Goal: Download file/media

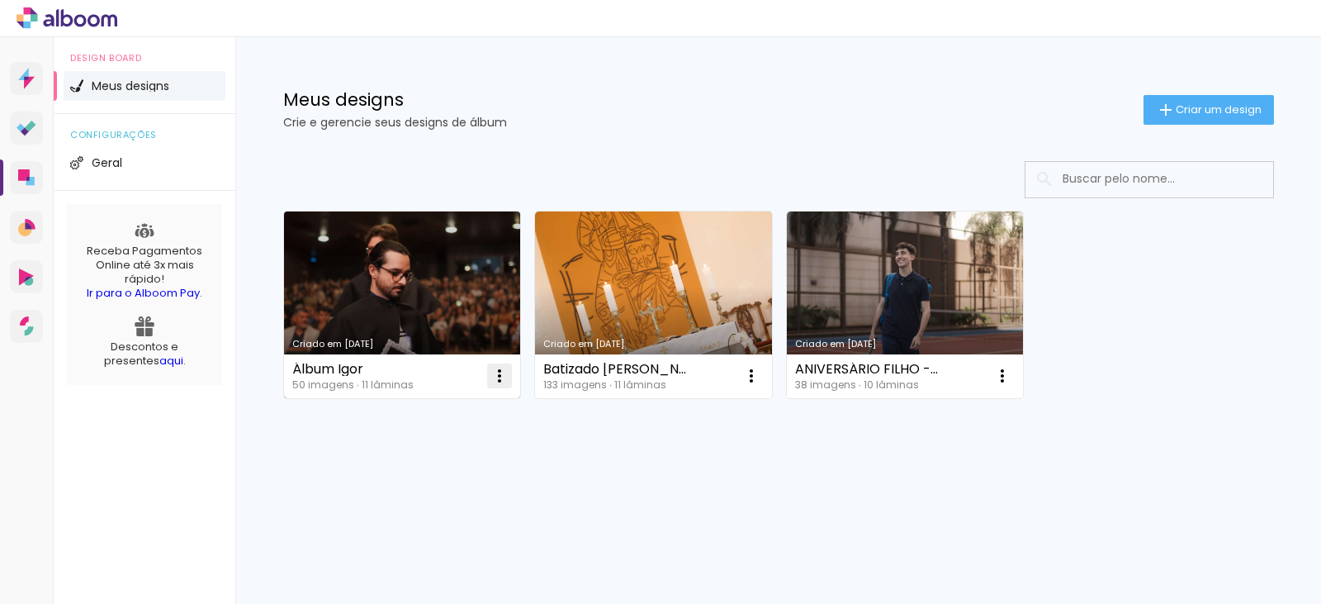
click at [508, 373] on iron-icon at bounding box center [500, 376] width 20 height 20
click at [356, 361] on div "Álbum Igor 50 imagens ∙ 11 lâminas Abrir Fazer uma cópia Excluir" at bounding box center [402, 376] width 237 height 44
click at [354, 370] on div "Álbum Igor" at bounding box center [352, 369] width 121 height 13
click at [441, 305] on link "Criado em [DATE]" at bounding box center [402, 304] width 237 height 187
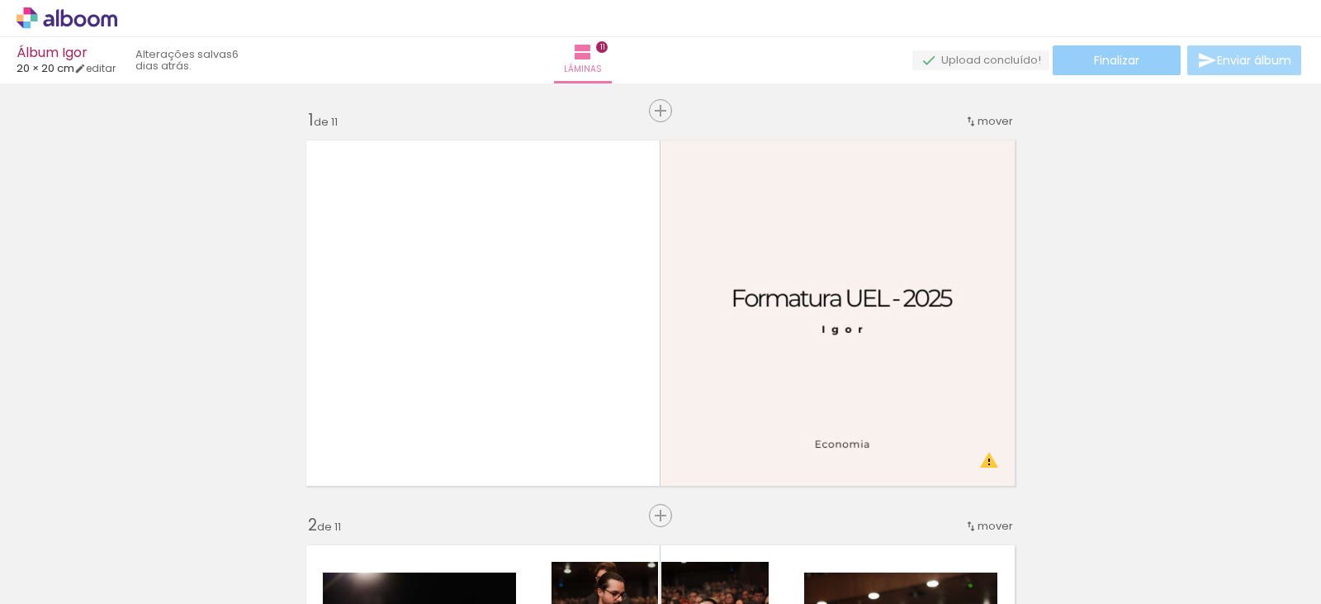
click at [1075, 66] on paper-button "Finalizar" at bounding box center [1117, 60] width 128 height 30
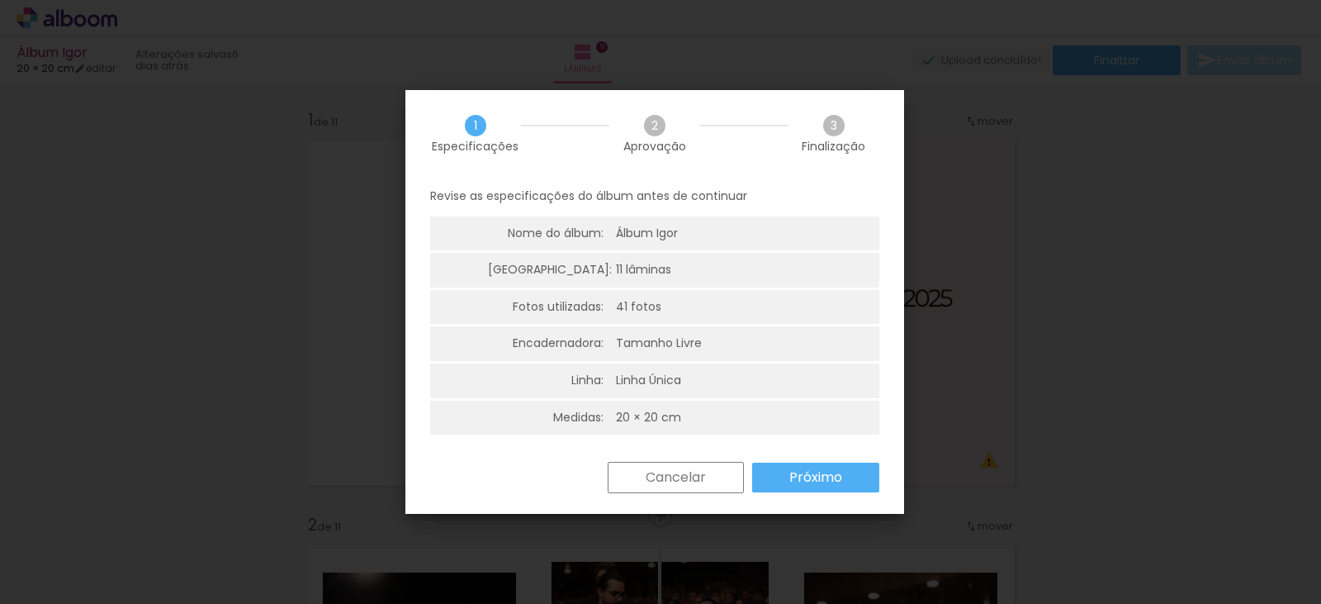
click at [785, 475] on paper-button "Próximo" at bounding box center [815, 477] width 127 height 30
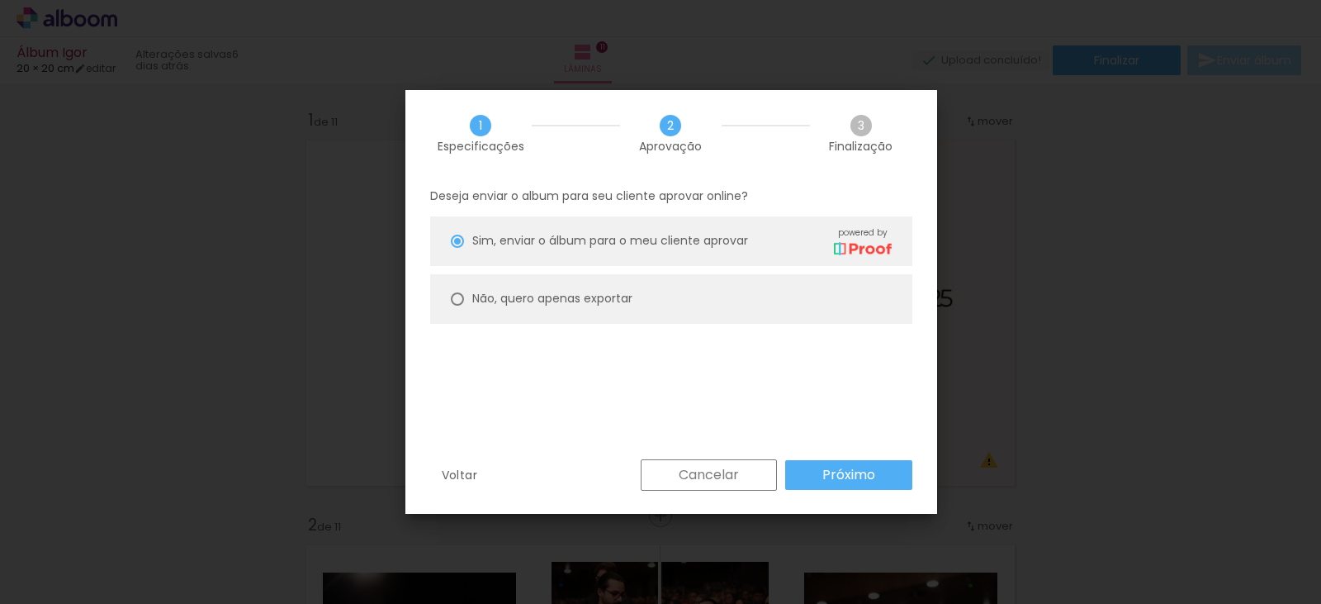
click at [0, 0] on slot "Não, quero apenas exportar" at bounding box center [0, 0] width 0 height 0
type paper-radio-button "on"
click at [0, 0] on slot "Próximo" at bounding box center [0, 0] width 0 height 0
type input "Alta, 300 DPI"
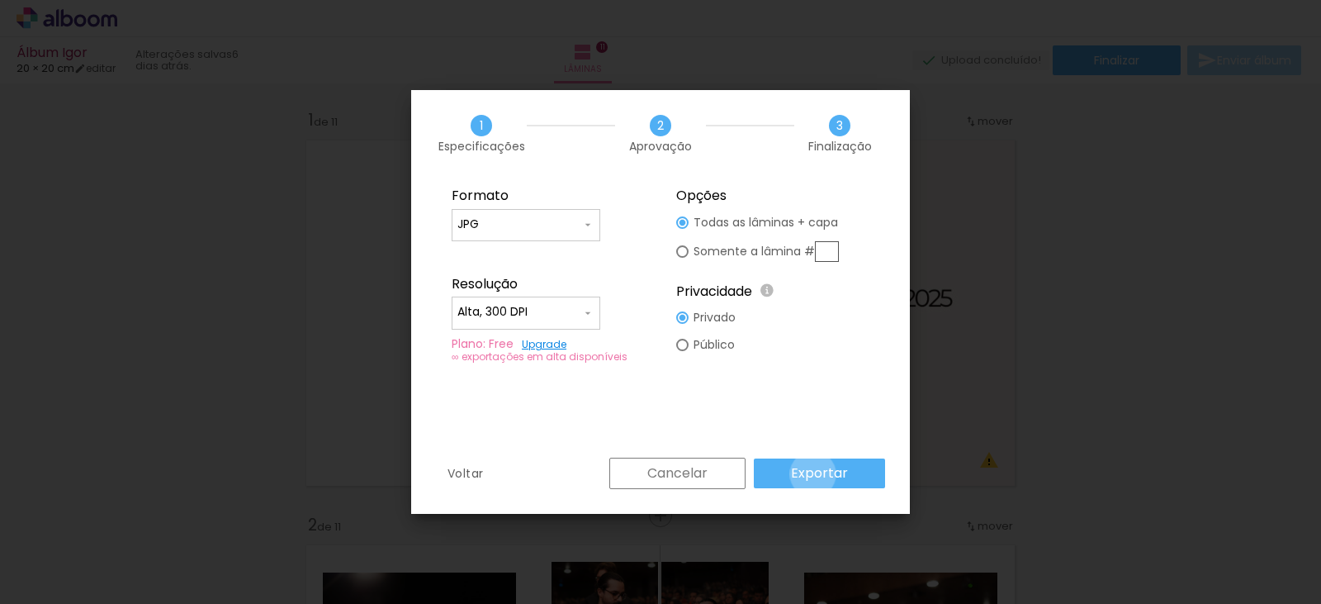
click at [0, 0] on slot "Exportar" at bounding box center [0, 0] width 0 height 0
